Goal: Task Accomplishment & Management: Manage account settings

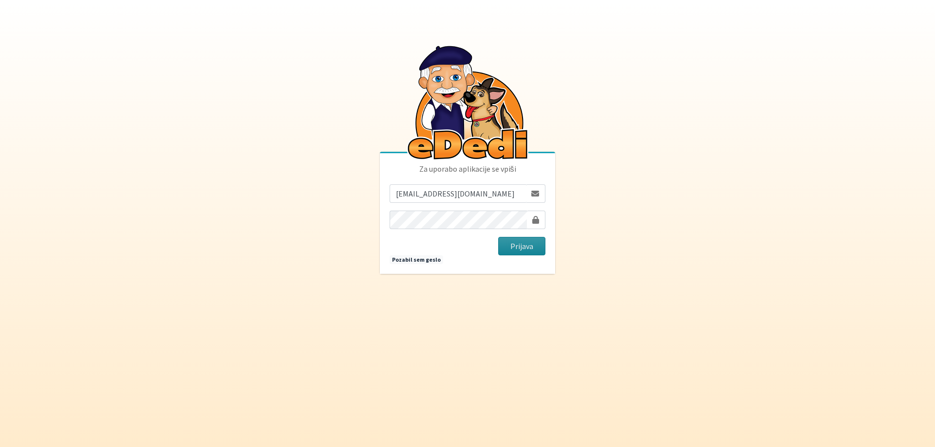
click at [517, 253] on button "Prijava" at bounding box center [521, 246] width 47 height 18
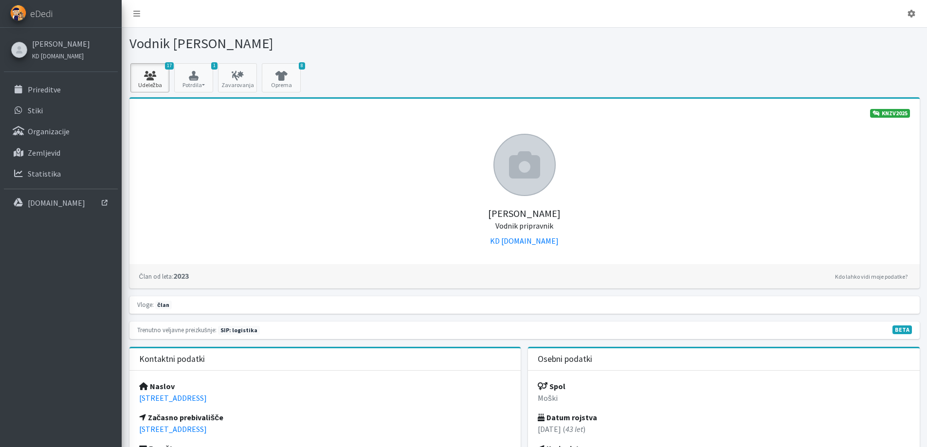
click at [151, 78] on icon at bounding box center [149, 76] width 33 height 10
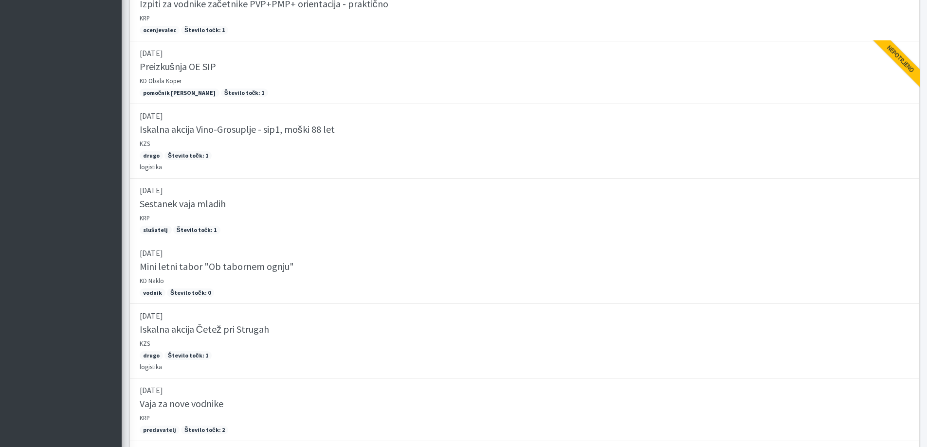
scroll to position [360, 0]
